Goal: Find specific page/section: Find specific page/section

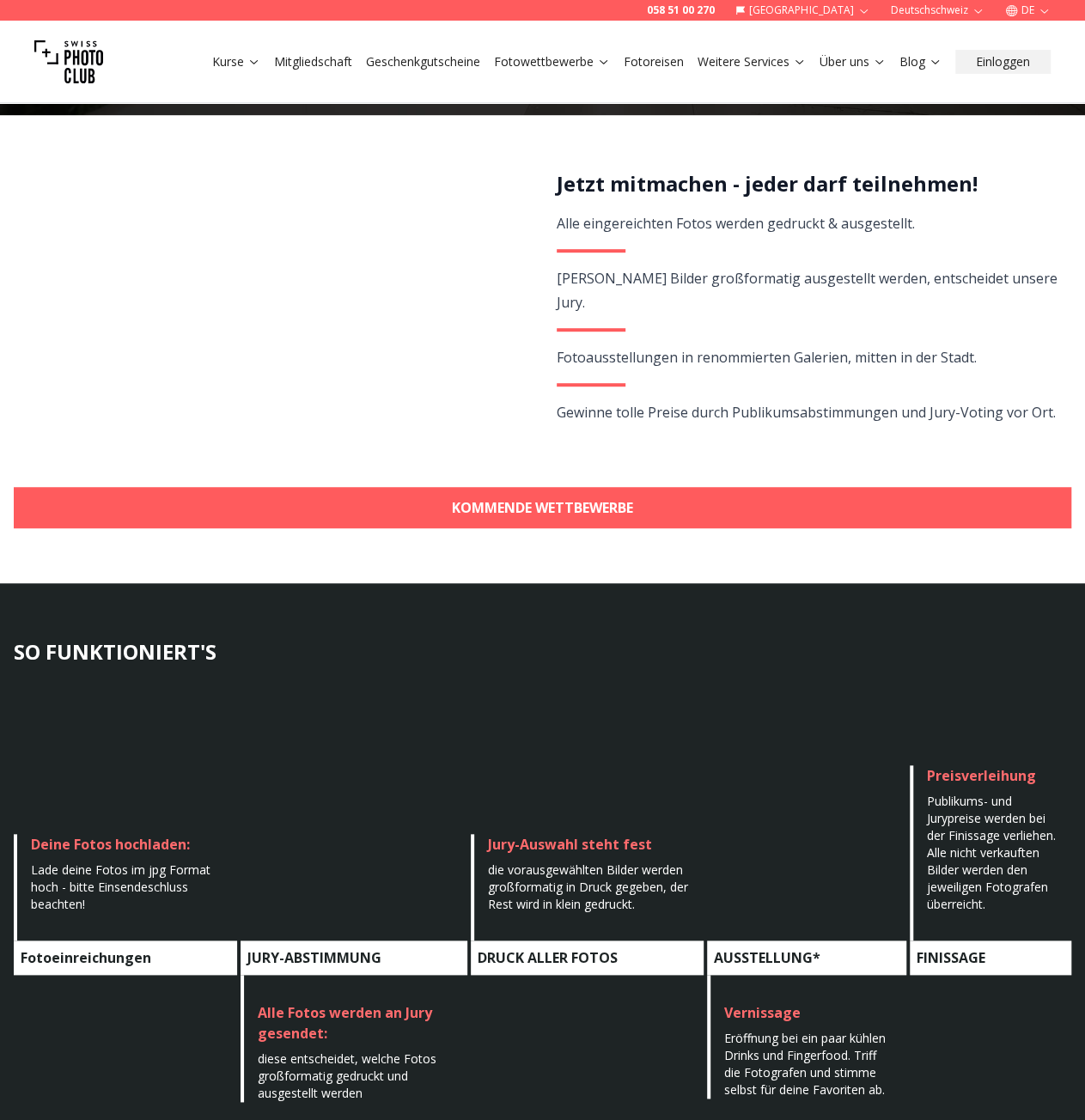
scroll to position [258, 0]
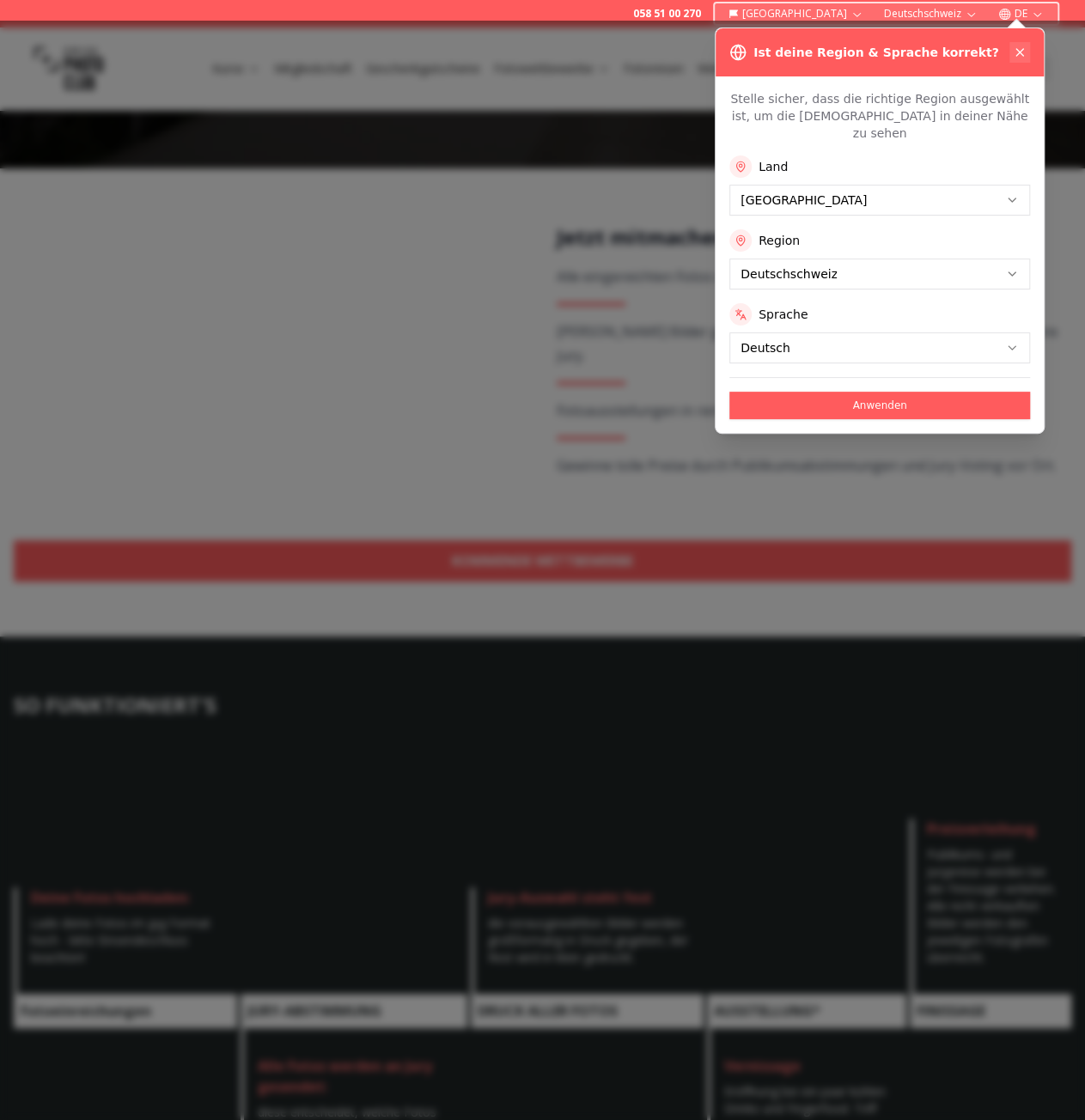
click at [1015, 55] on icon at bounding box center [1020, 53] width 14 height 14
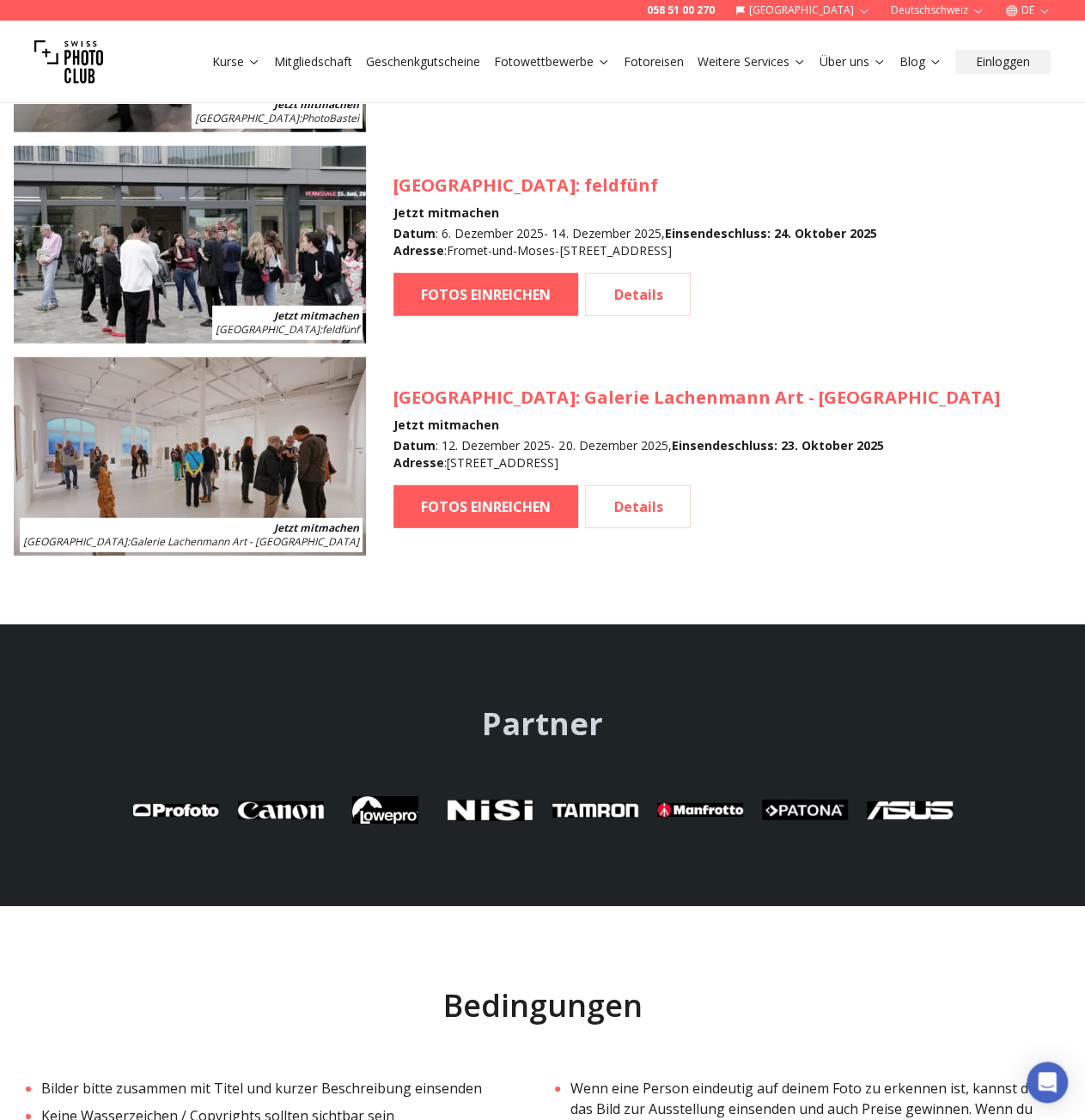
scroll to position [2319, 0]
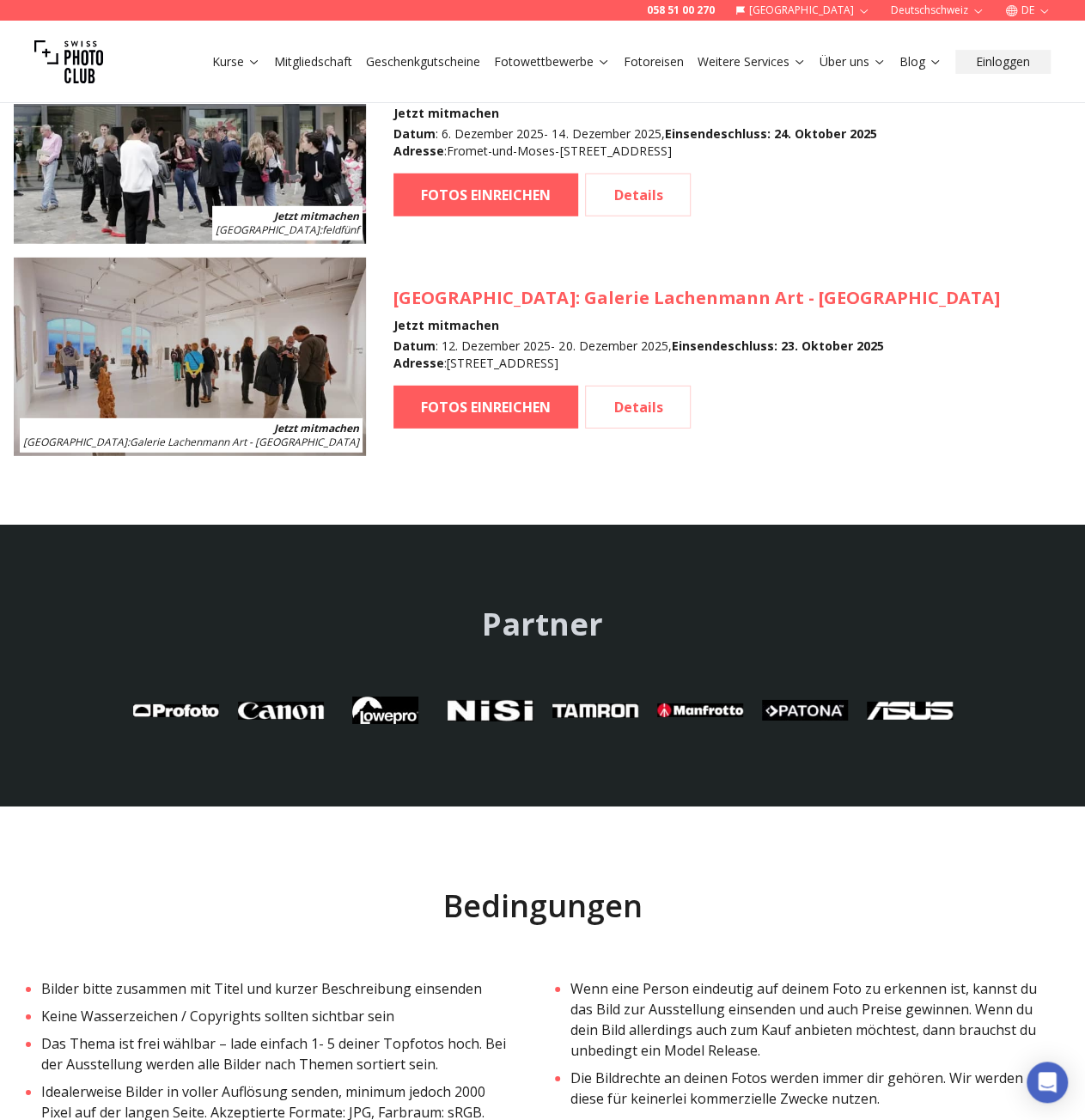
click at [538, 78] on div "Kurse Mitgliedschaft Geschenkgutscheine Fotowettbewerbe Fotoreisen Weitere Serv…" at bounding box center [542, 61] width 1085 height 82
click at [539, 68] on link "Fotowettbewerbe" at bounding box center [551, 61] width 116 height 17
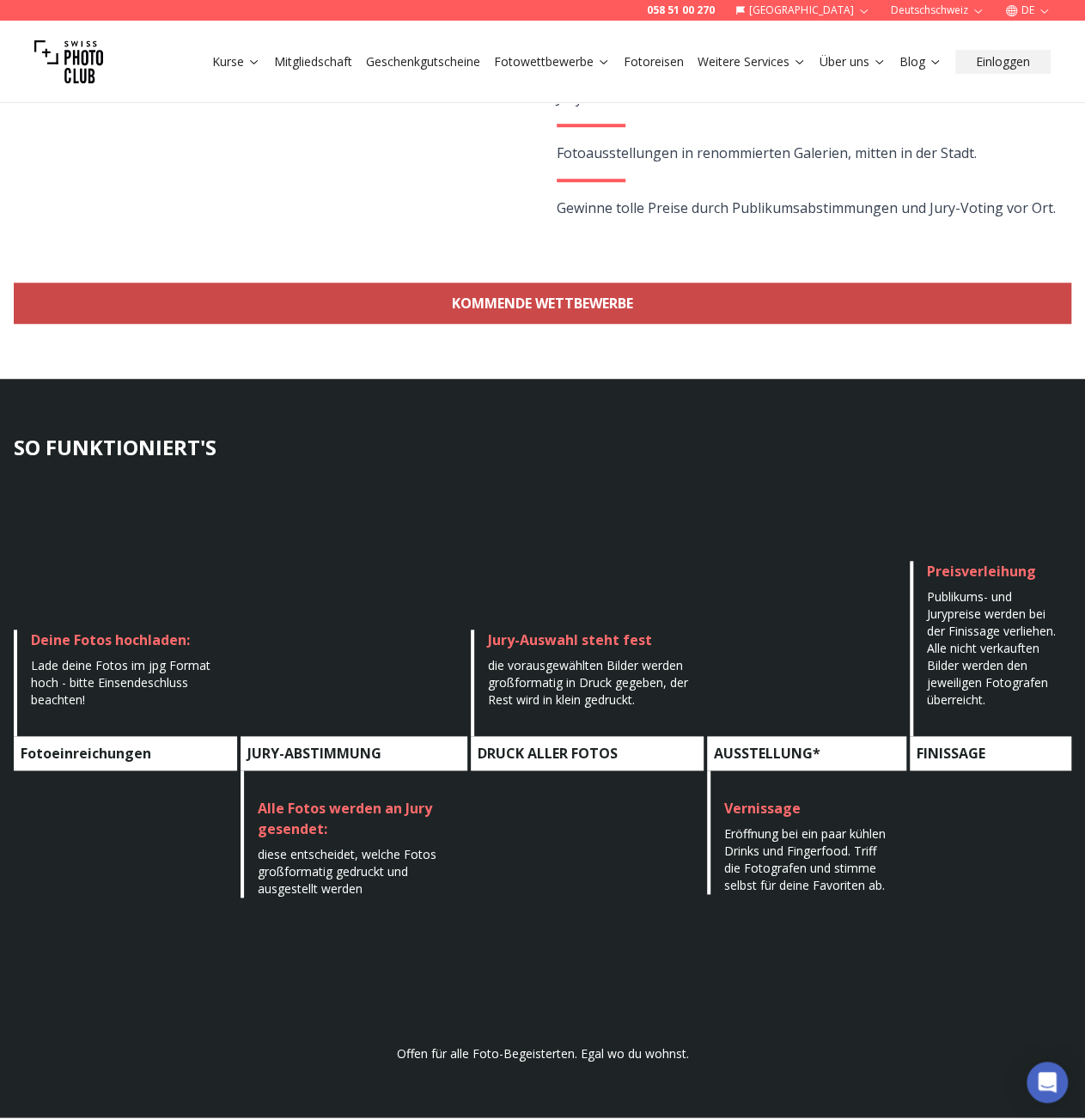
click at [615, 298] on link "KOMMENDE WETTBEWERBE" at bounding box center [542, 303] width 1057 height 42
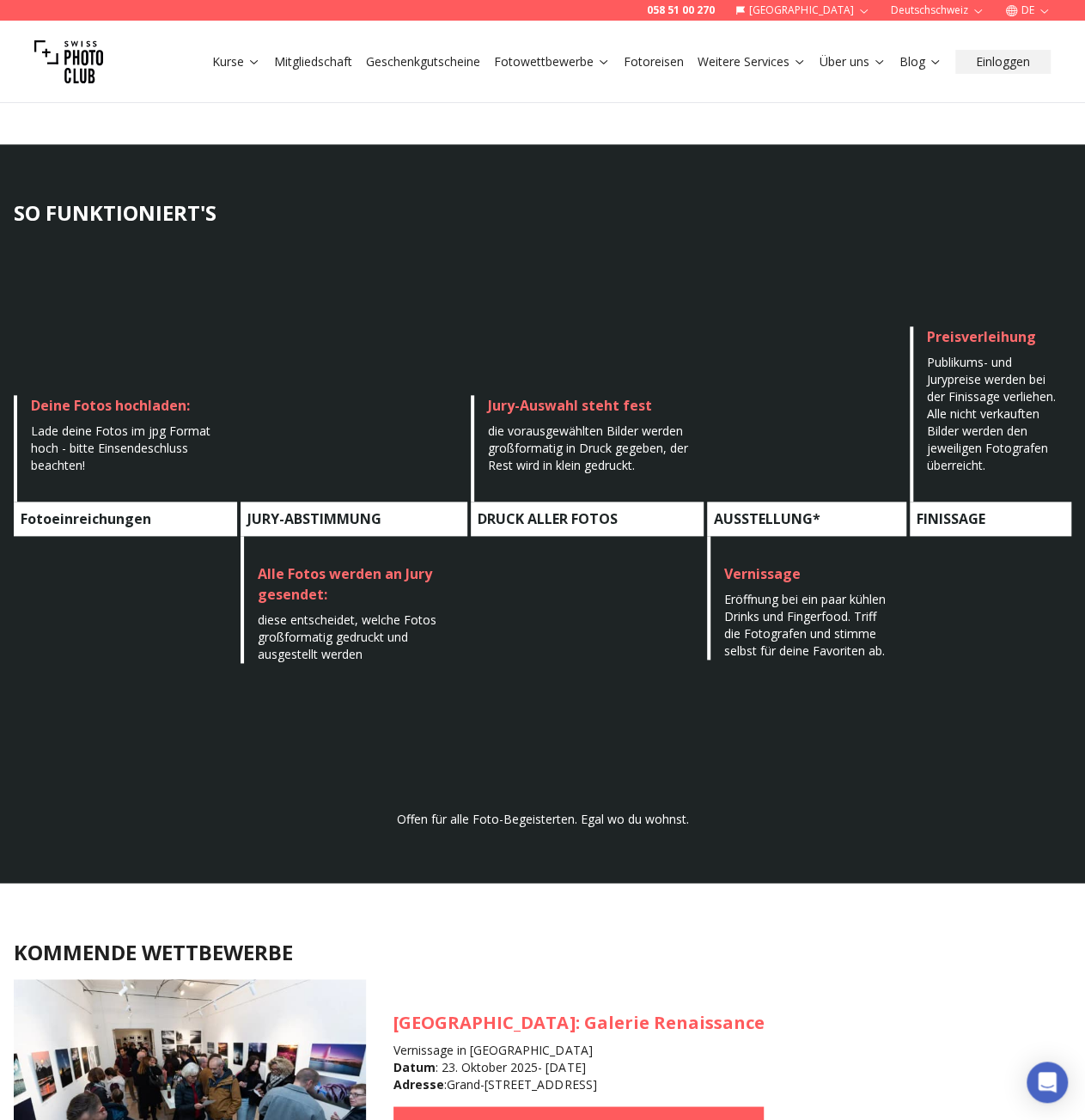
scroll to position [149, 0]
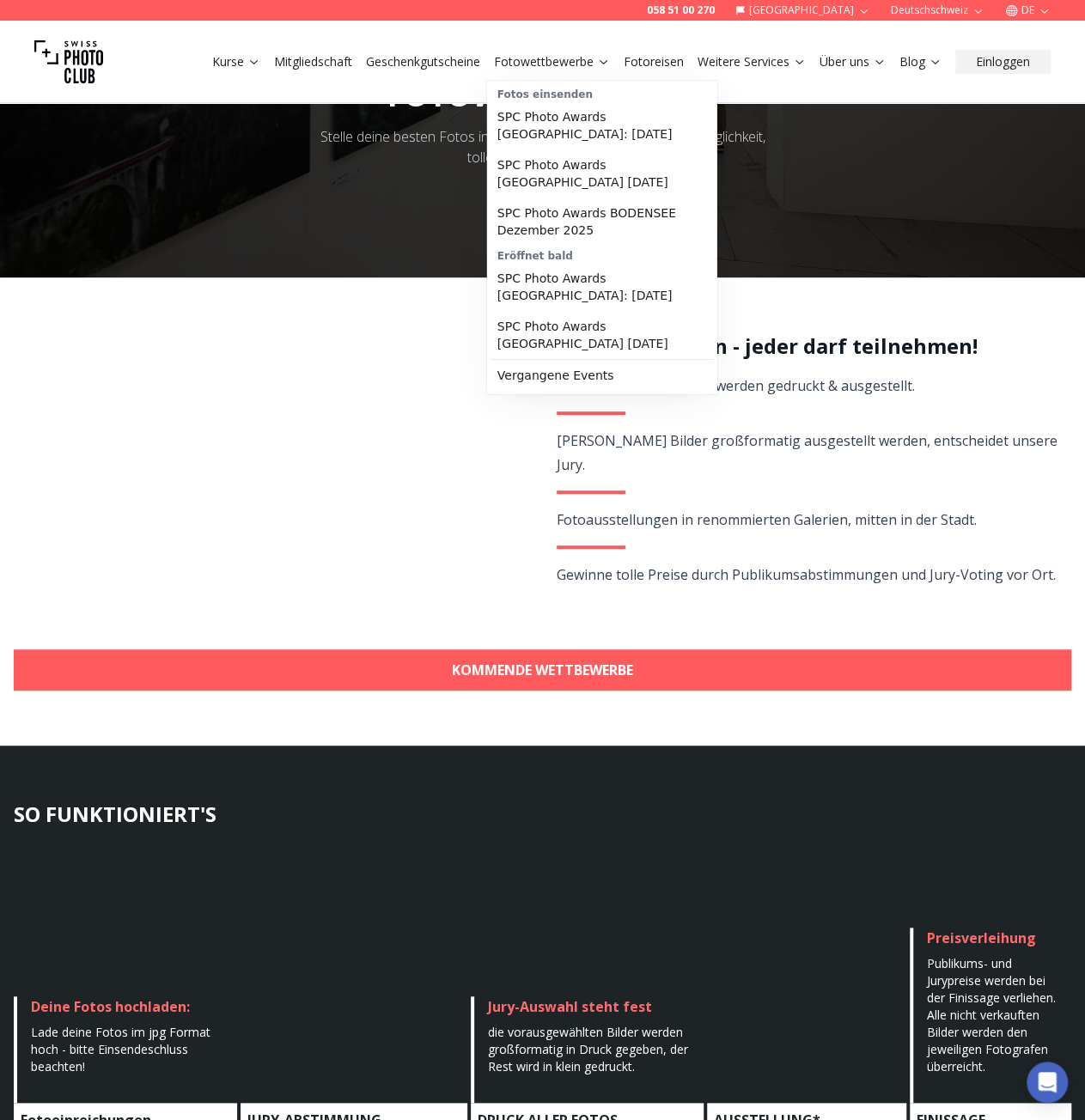
click at [531, 61] on link "Fotowettbewerbe" at bounding box center [551, 61] width 116 height 17
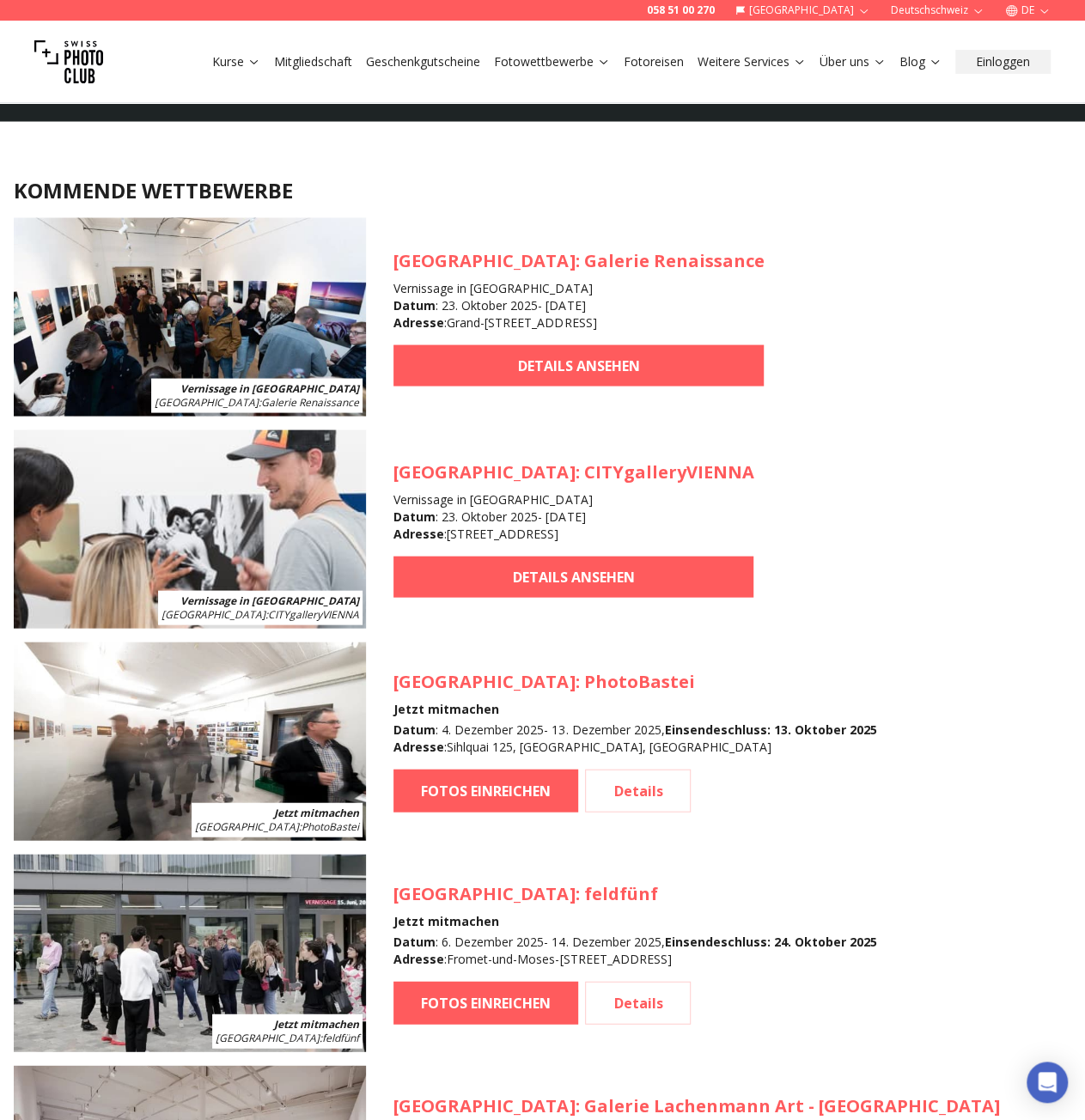
scroll to position [1523, 0]
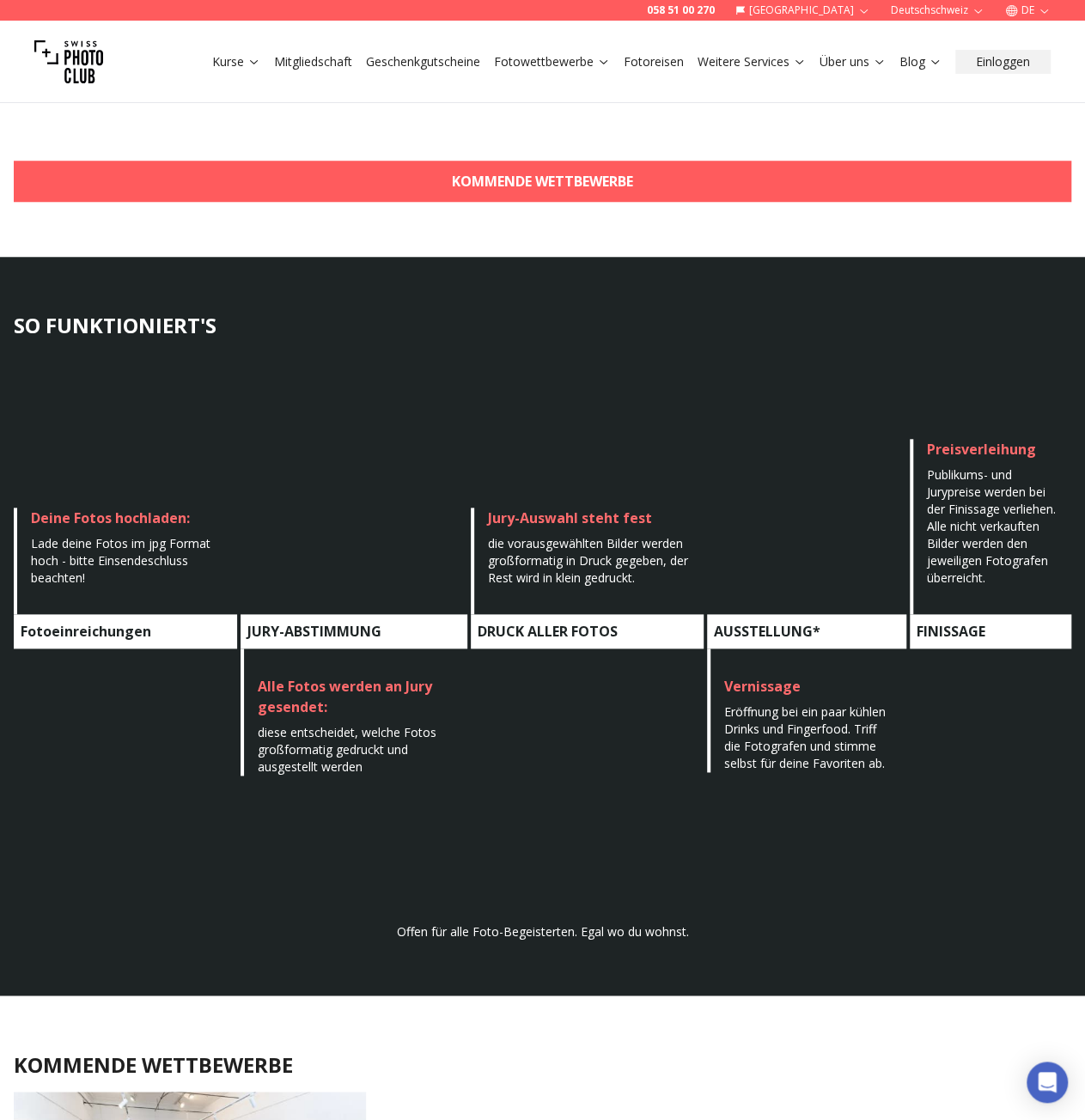
scroll to position [574, 0]
